Goal: Transaction & Acquisition: Download file/media

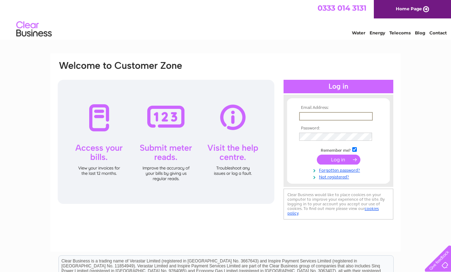
type input "info@keatespurbeckstone.co.uk"
click at [350, 159] on input "submit" at bounding box center [339, 159] width 44 height 10
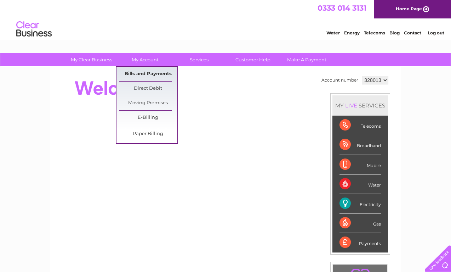
click at [151, 77] on link "Bills and Payments" at bounding box center [148, 74] width 58 height 14
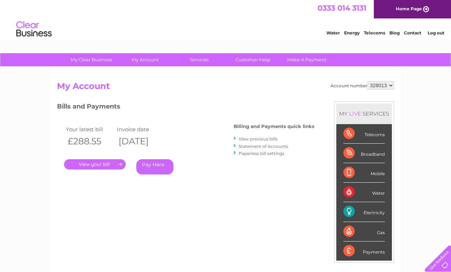
click at [256, 139] on link "View previous bills" at bounding box center [258, 138] width 39 height 5
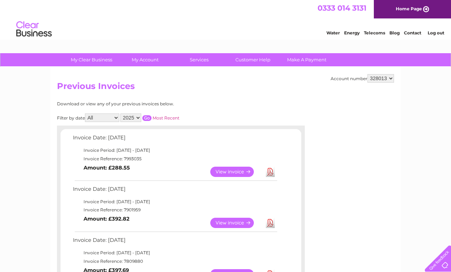
click at [226, 221] on link "View" at bounding box center [236, 223] width 52 height 10
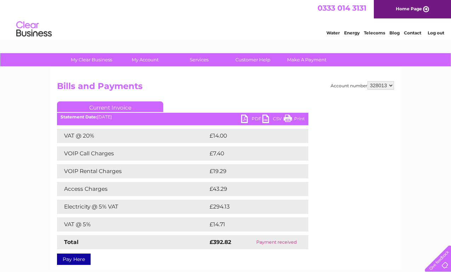
click at [250, 120] on link "PDF" at bounding box center [251, 119] width 21 height 10
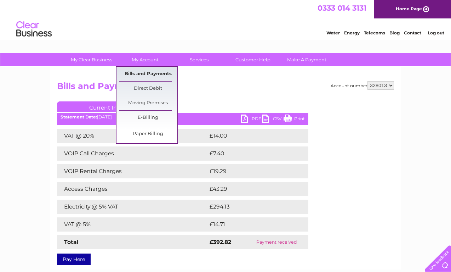
click at [153, 72] on link "Bills and Payments" at bounding box center [148, 74] width 58 height 14
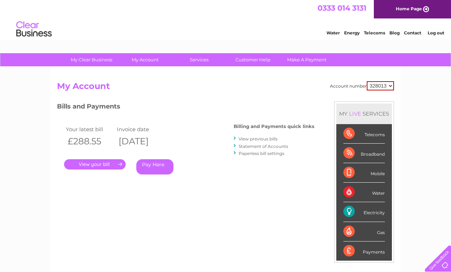
click at [112, 163] on link "." at bounding box center [95, 164] width 62 height 10
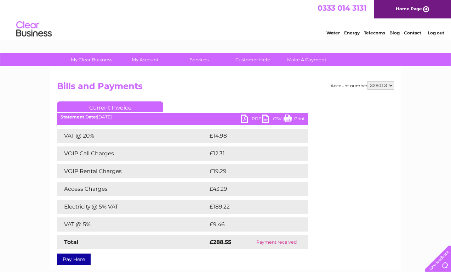
click at [247, 119] on link "PDF" at bounding box center [251, 119] width 21 height 10
